Goal: Transaction & Acquisition: Book appointment/travel/reservation

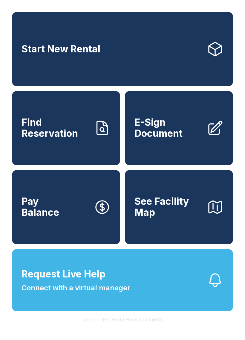
click at [163, 328] on button "Version PE2CWShLHxwLdo7nhiB05" at bounding box center [123, 319] width 90 height 17
click at [115, 328] on button "Version PE2CWShLHxwLdo7nhiB05" at bounding box center [123, 319] width 90 height 17
click at [243, 202] on div "Start New Rental Find Reservation E-Sign Document Pay Balance See Facility Map …" at bounding box center [122, 170] width 245 height 340
click at [182, 239] on button "See Facility Map" at bounding box center [179, 207] width 108 height 74
click at [174, 60] on link "Start New Rental" at bounding box center [122, 49] width 221 height 74
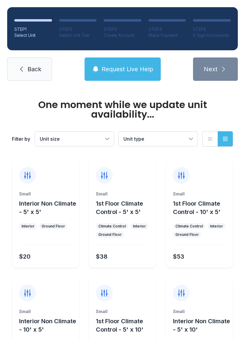
click at [107, 253] on div "$38" at bounding box center [102, 256] width 12 height 8
click at [154, 255] on div "Small 1st Floor Climate Control - 5' x 5' Climate Control Interior Ground Floor…" at bounding box center [122, 229] width 67 height 77
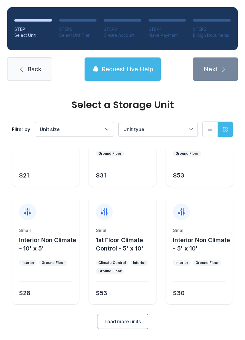
scroll to position [71, 0]
click at [52, 76] on link "Back" at bounding box center [29, 68] width 45 height 23
